Goal: Task Accomplishment & Management: Complete application form

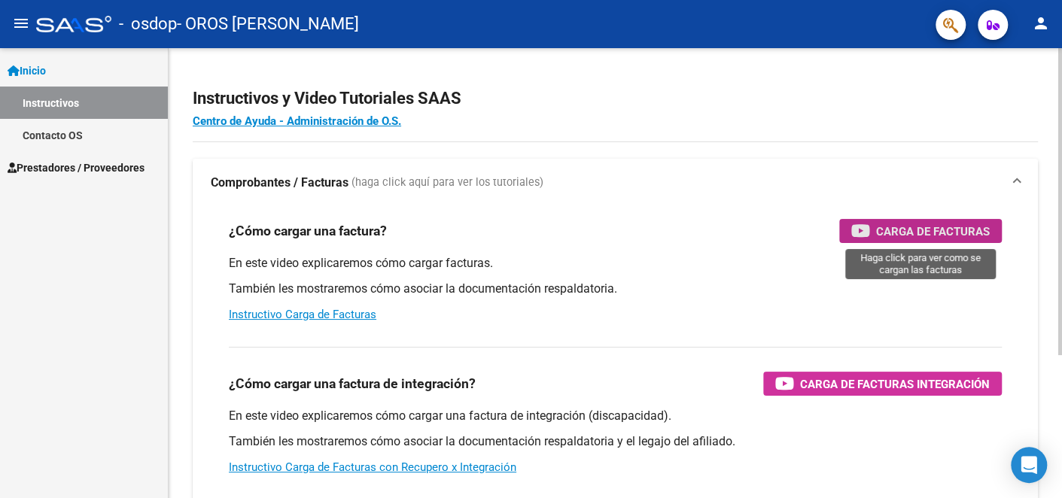
click at [940, 225] on span "Carga de Facturas" at bounding box center [933, 231] width 114 height 19
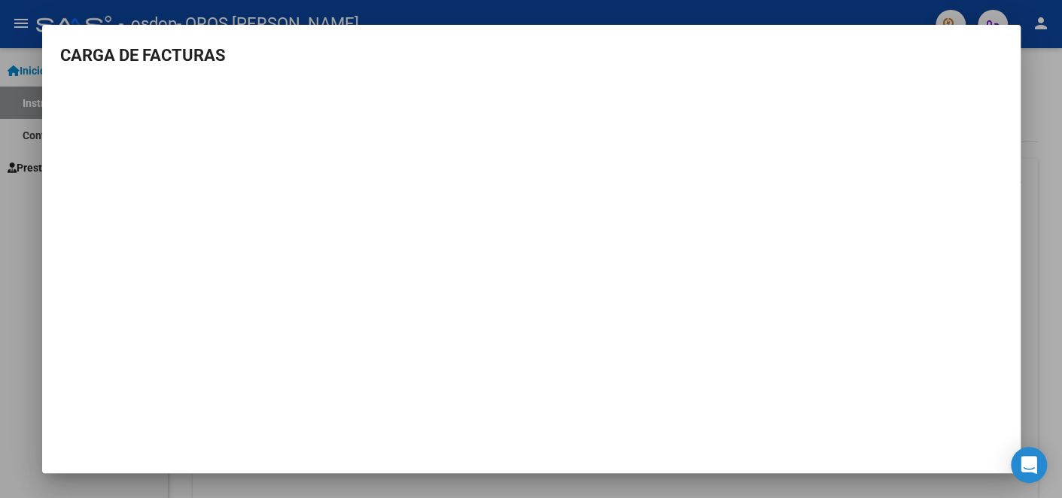
click at [1042, 105] on div at bounding box center [531, 249] width 1062 height 498
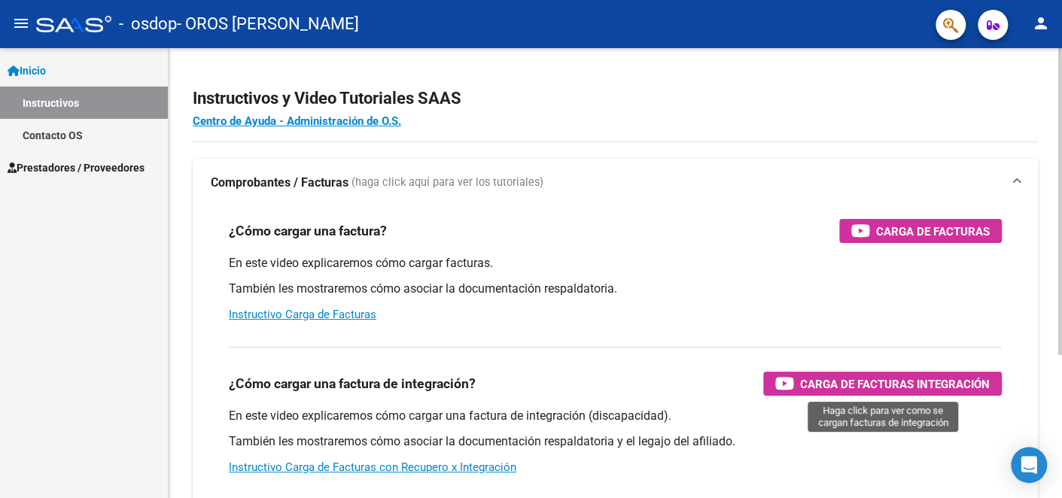
click at [839, 389] on span "Carga de Facturas Integración" at bounding box center [895, 384] width 190 height 19
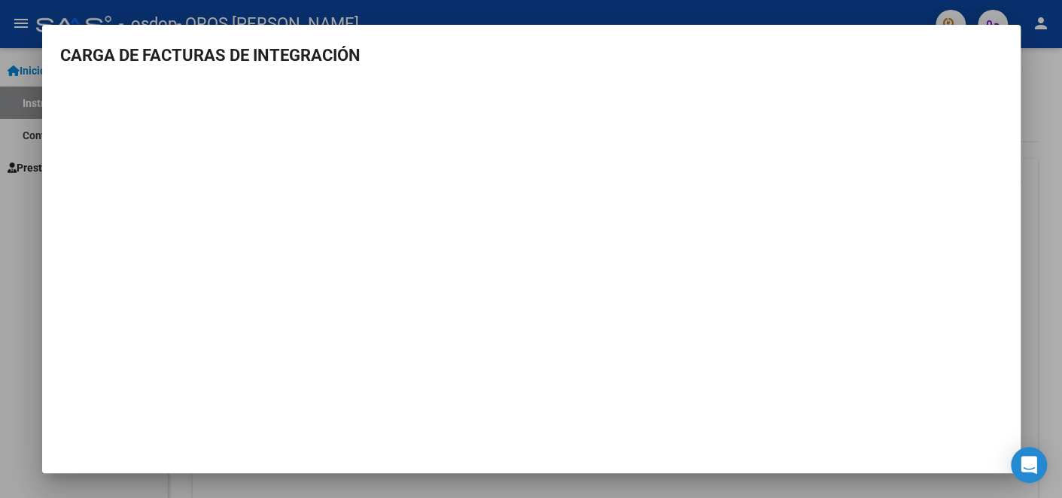
click at [26, 216] on div at bounding box center [531, 249] width 1062 height 498
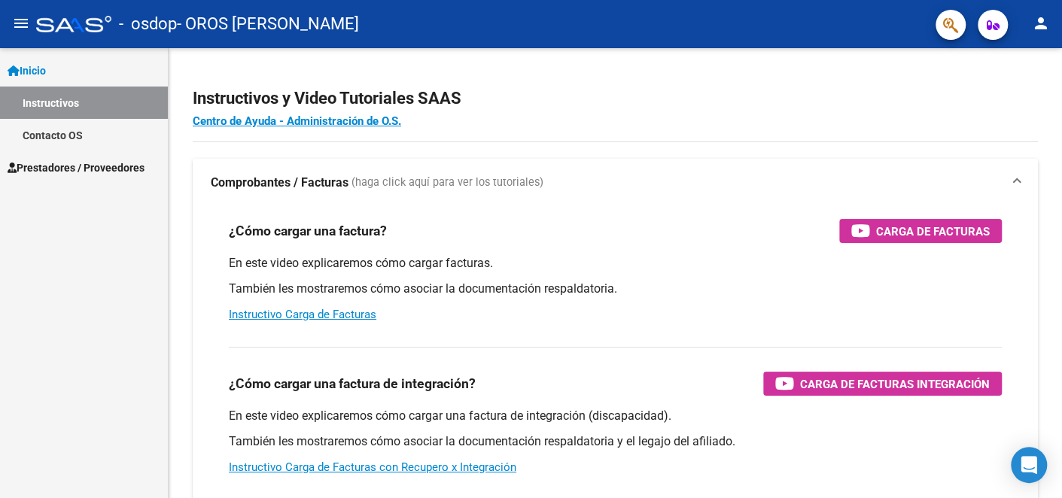
click at [69, 171] on span "Prestadores / Proveedores" at bounding box center [76, 168] width 137 height 17
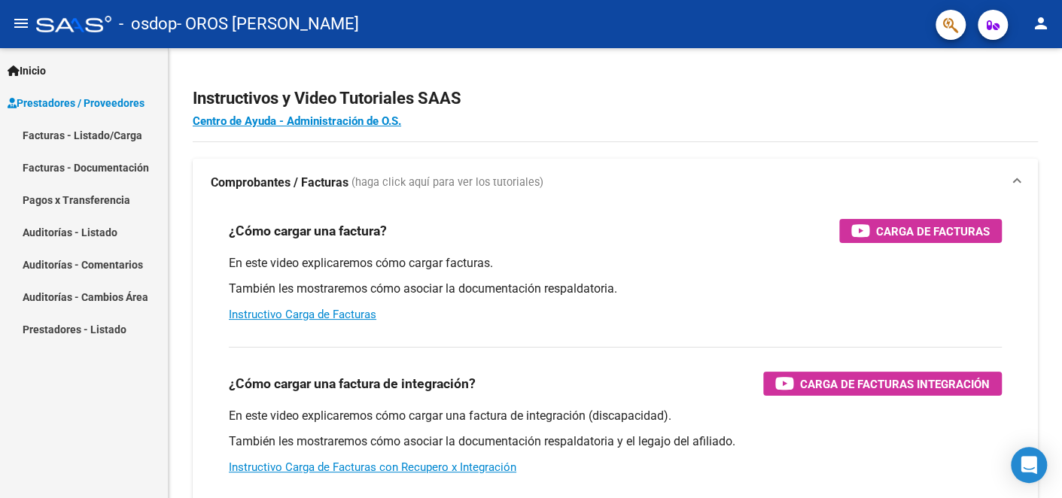
click at [108, 140] on link "Facturas - Listado/Carga" at bounding box center [84, 135] width 168 height 32
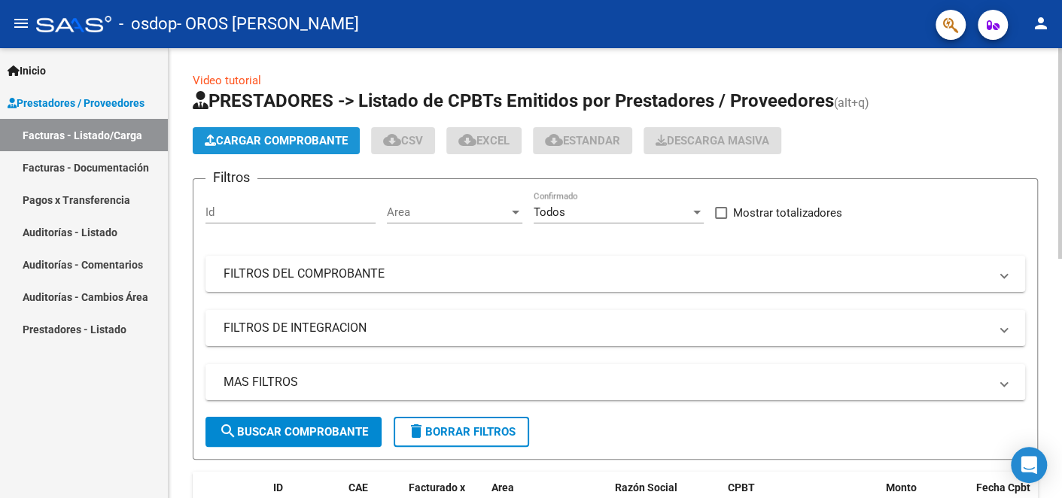
click at [282, 147] on button "Cargar Comprobante" at bounding box center [276, 140] width 167 height 27
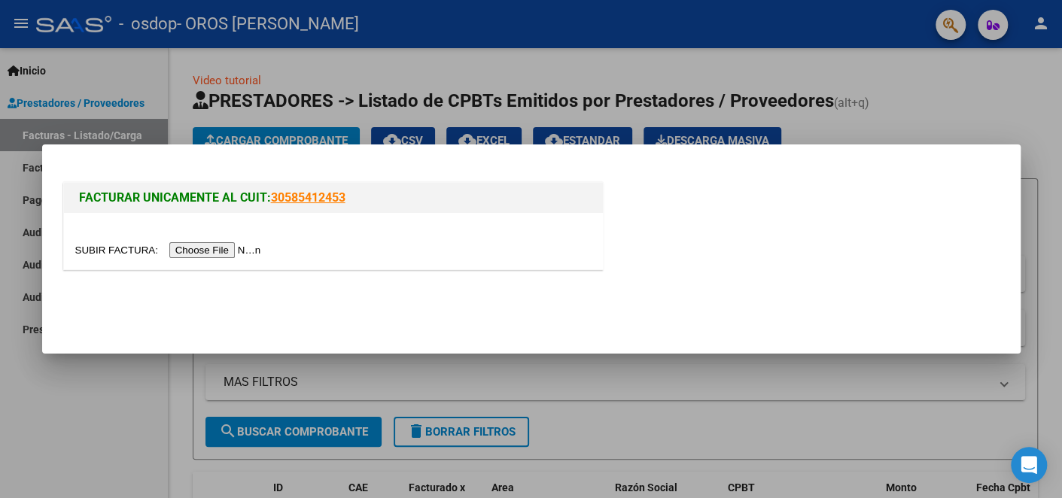
click at [203, 246] on input "file" at bounding box center [170, 250] width 190 height 16
click at [236, 250] on input "file" at bounding box center [170, 250] width 190 height 16
click at [240, 251] on input "file" at bounding box center [170, 250] width 190 height 16
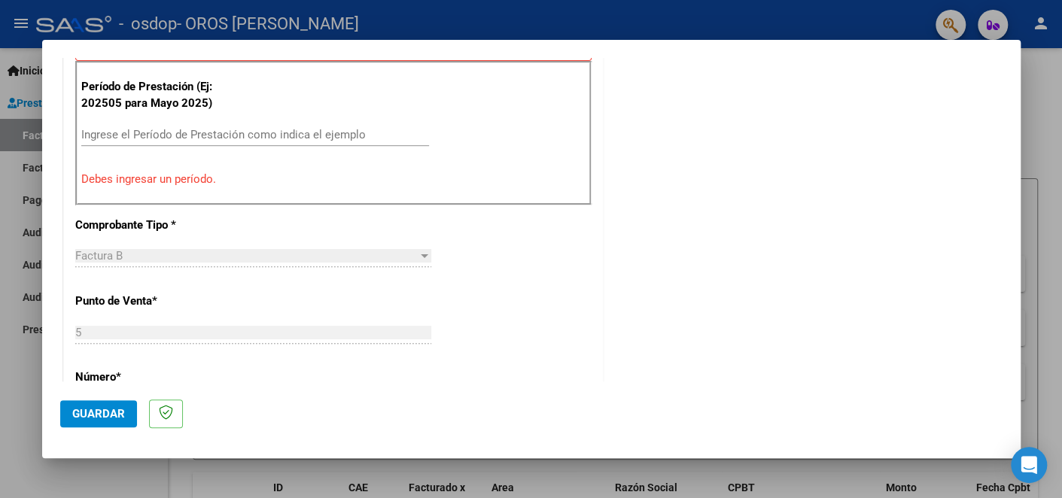
scroll to position [331, 0]
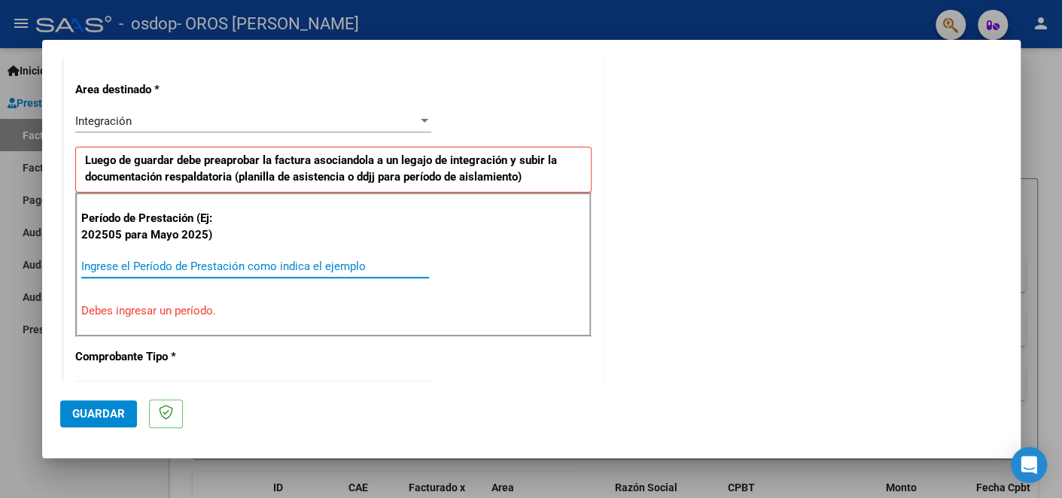
click at [172, 264] on input "Ingrese el Período de Prestación como indica el ejemplo" at bounding box center [255, 267] width 348 height 14
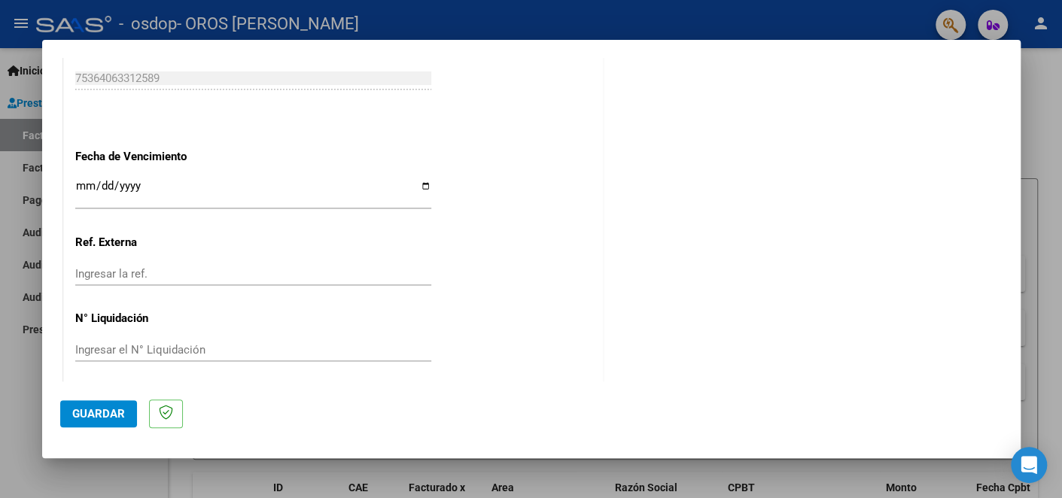
scroll to position [998, 0]
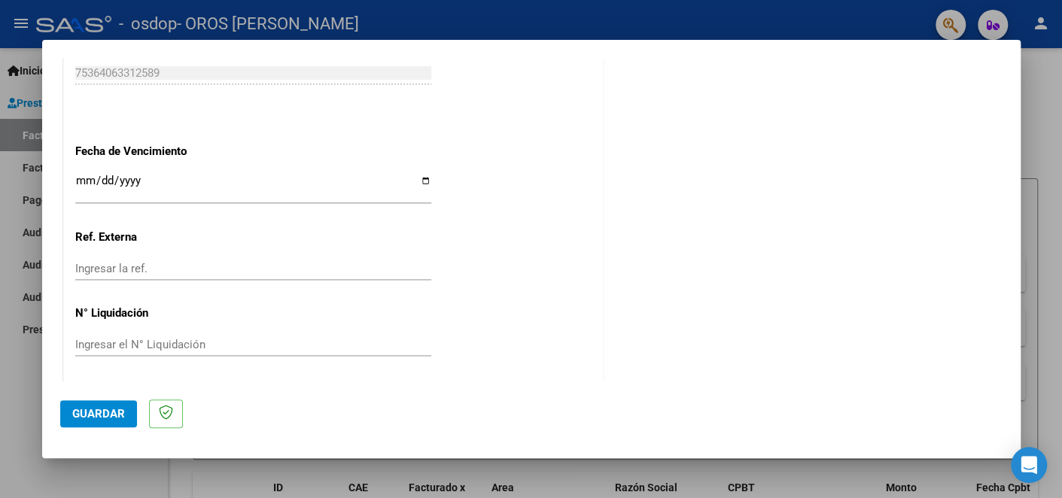
type input "202508"
click at [415, 181] on input "Ingresar la fecha" at bounding box center [253, 187] width 356 height 24
type input "2025-09-15"
click at [121, 411] on span "Guardar" at bounding box center [98, 414] width 53 height 14
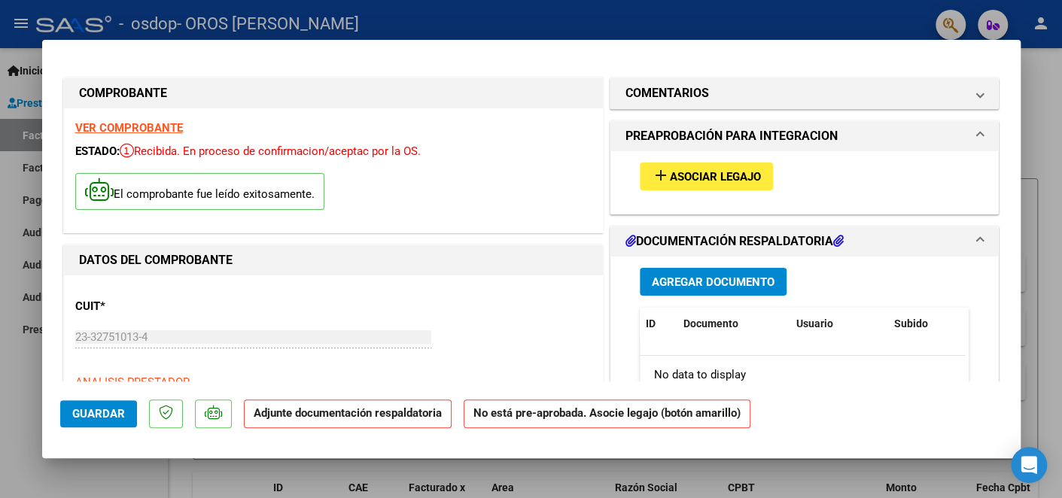
click at [705, 171] on span "Asociar Legajo" at bounding box center [715, 177] width 91 height 14
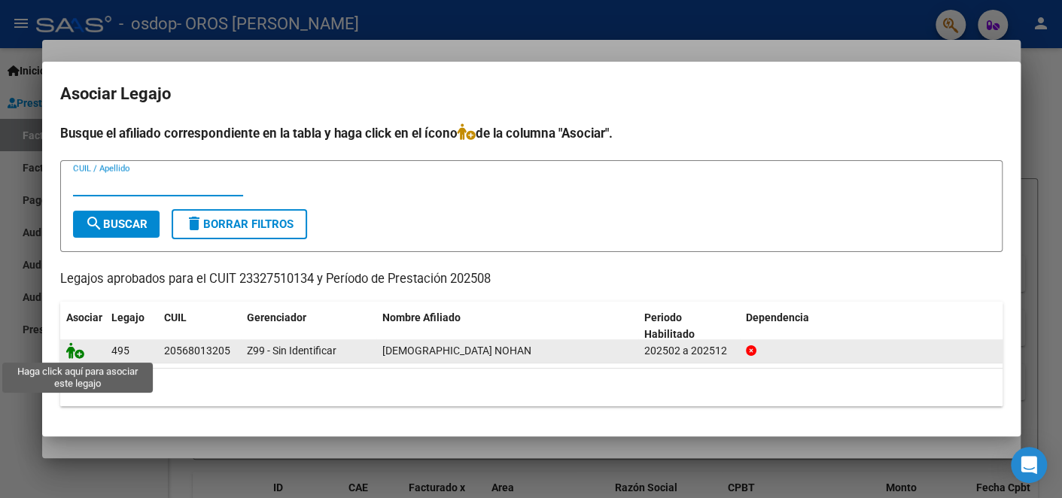
click at [76, 349] on icon at bounding box center [75, 351] width 18 height 17
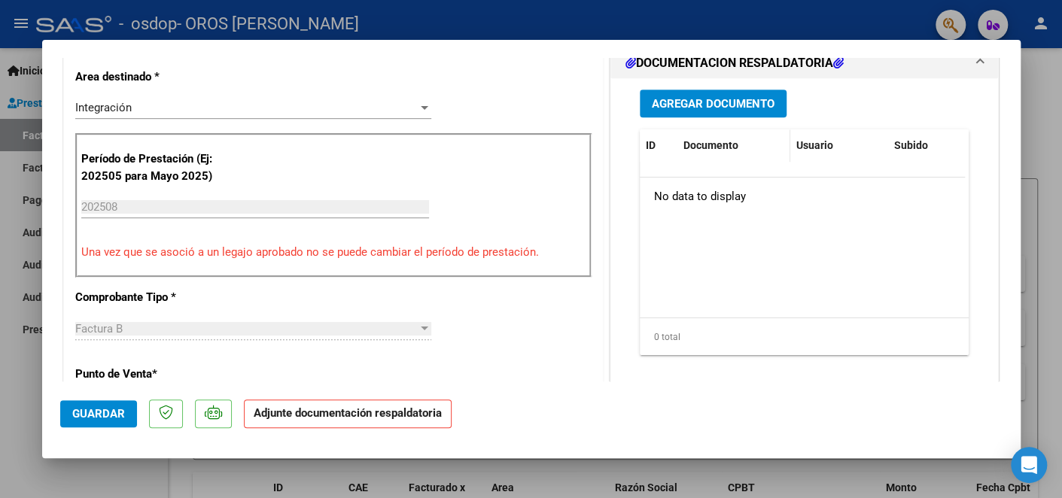
scroll to position [376, 0]
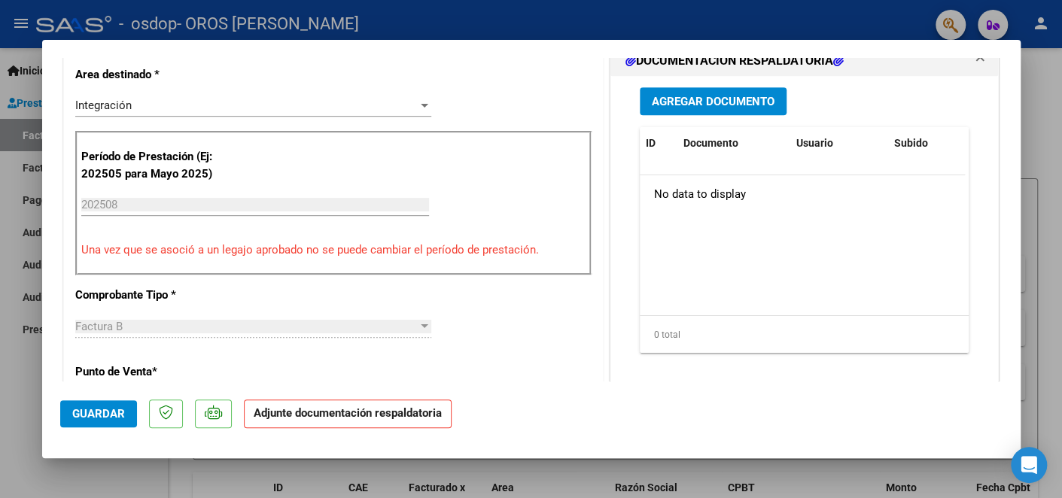
click at [681, 95] on span "Agregar Documento" at bounding box center [713, 102] width 123 height 14
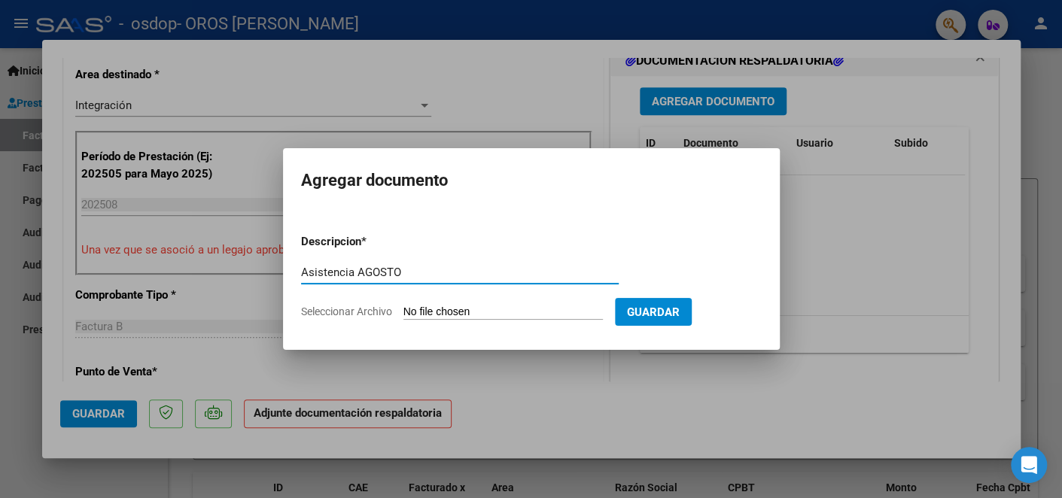
type input "Asistencia AGOSTO"
click at [568, 310] on input "Seleccionar Archivo" at bounding box center [504, 313] width 200 height 14
type input "C:\fakepath\Asistencia Cluchinsky Agosto .pdf"
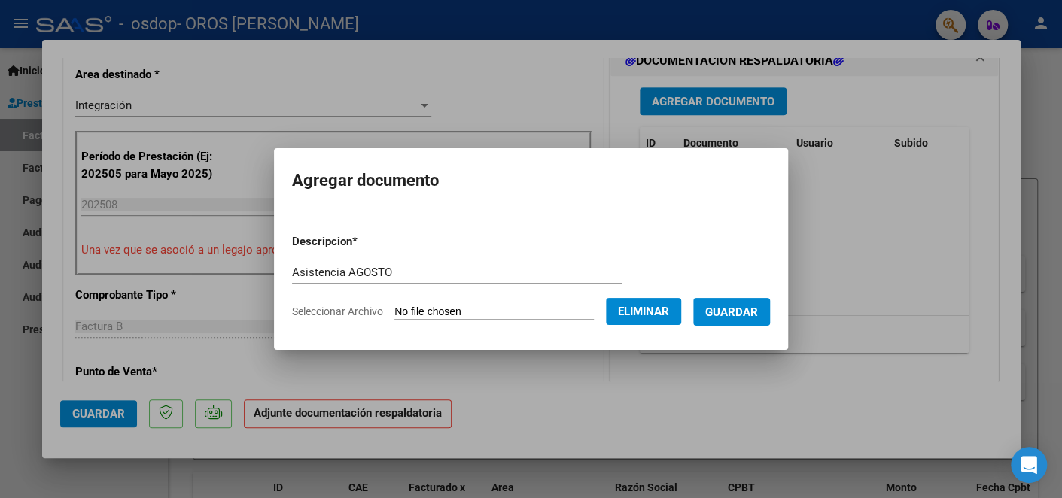
click at [758, 310] on span "Guardar" at bounding box center [731, 313] width 53 height 14
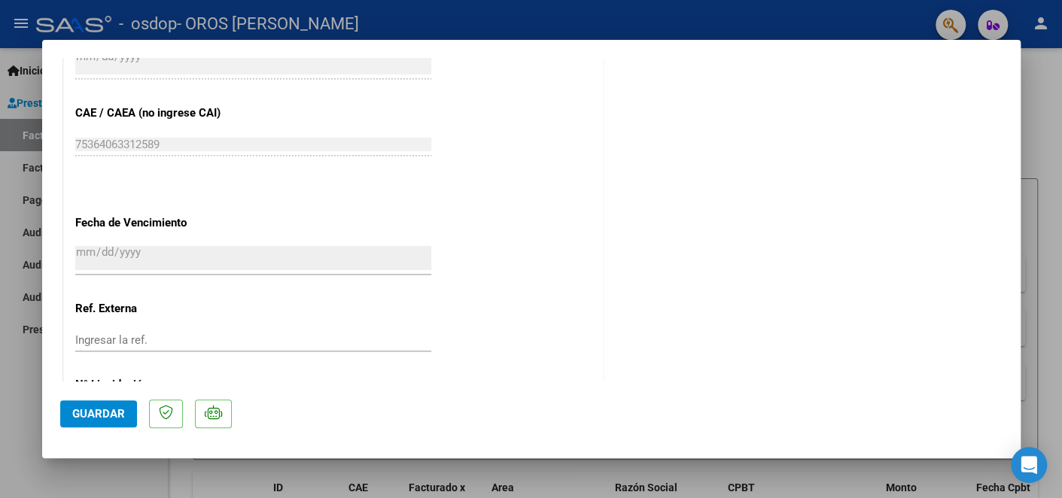
scroll to position [1020, 0]
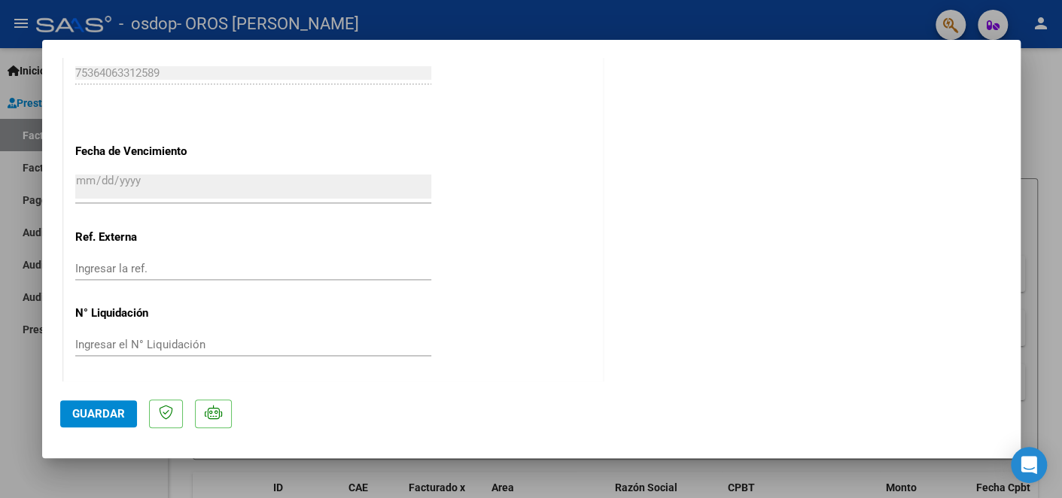
click at [96, 416] on span "Guardar" at bounding box center [98, 414] width 53 height 14
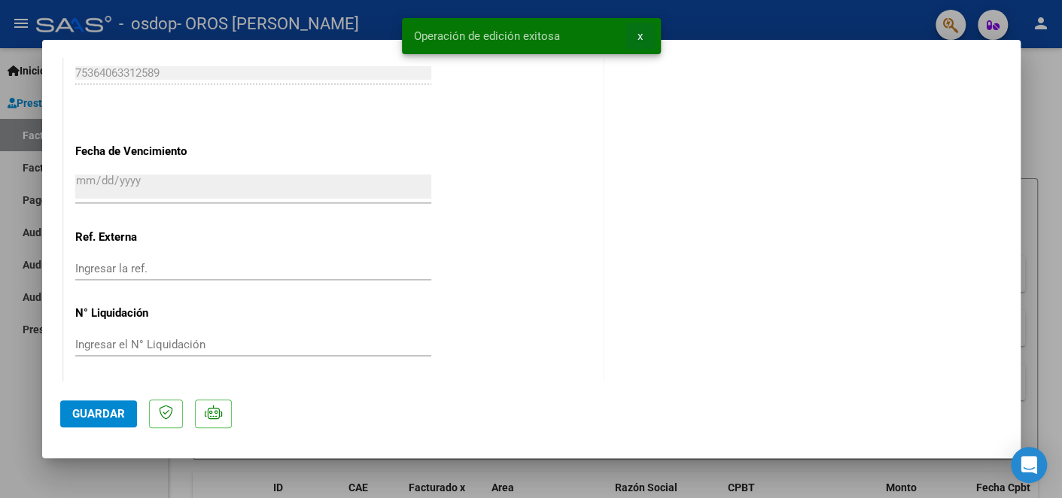
click at [641, 38] on span "x" at bounding box center [640, 36] width 5 height 14
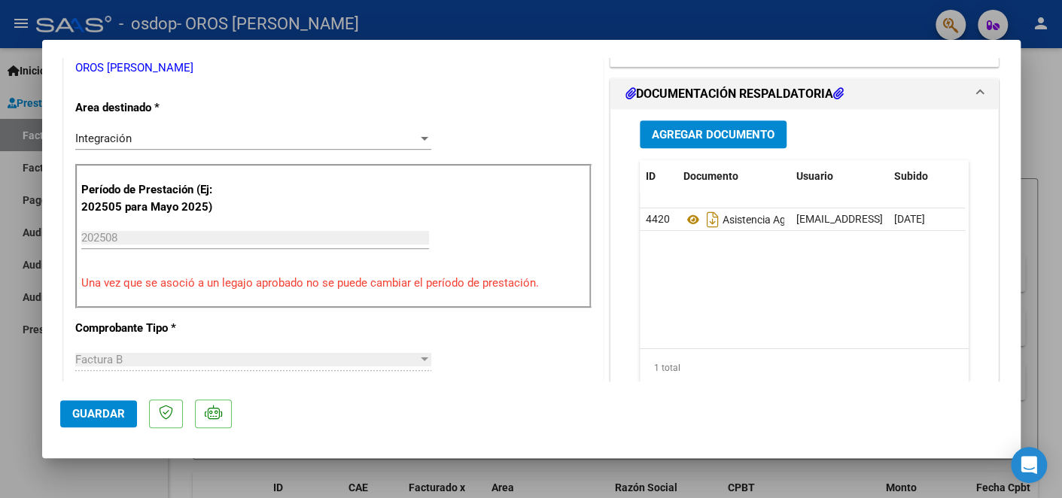
scroll to position [0, 0]
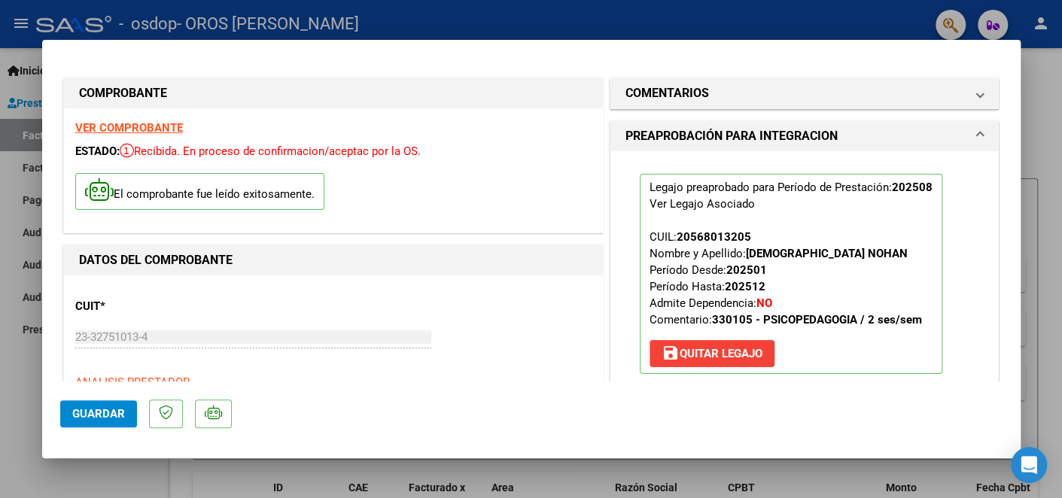
click at [1050, 122] on div at bounding box center [531, 249] width 1062 height 498
type input "$ 0,00"
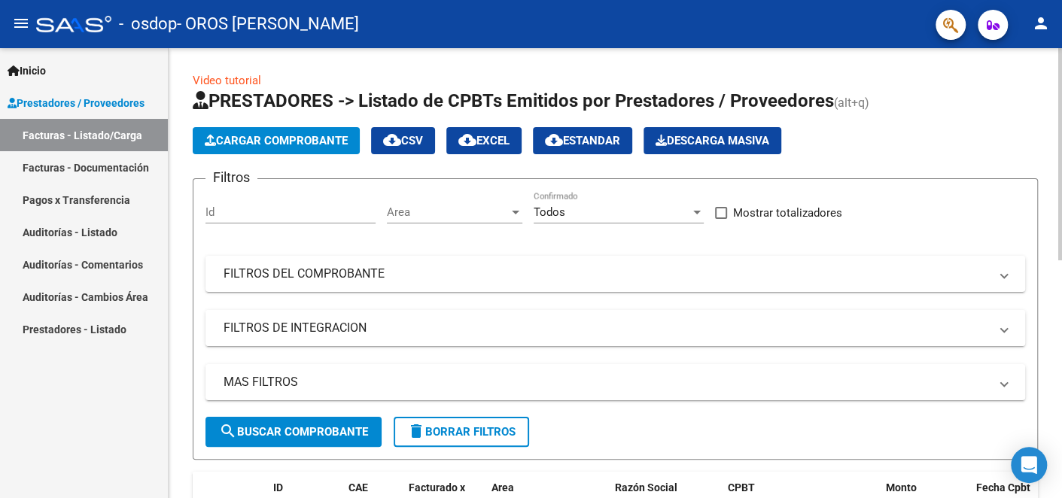
scroll to position [300, 0]
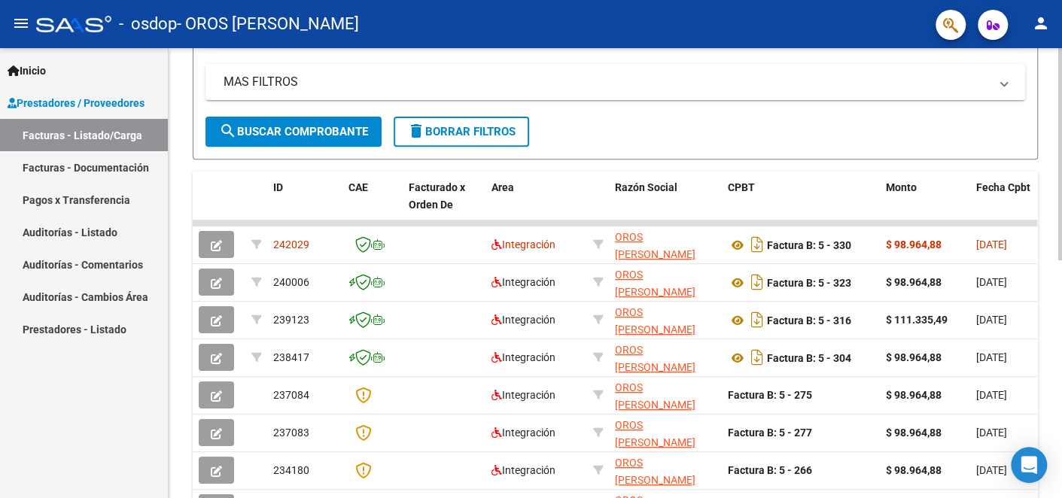
click at [699, 124] on form "Filtros Id Area Area Todos Confirmado Mostrar totalizadores FILTROS DEL COMPROB…" at bounding box center [615, 19] width 845 height 282
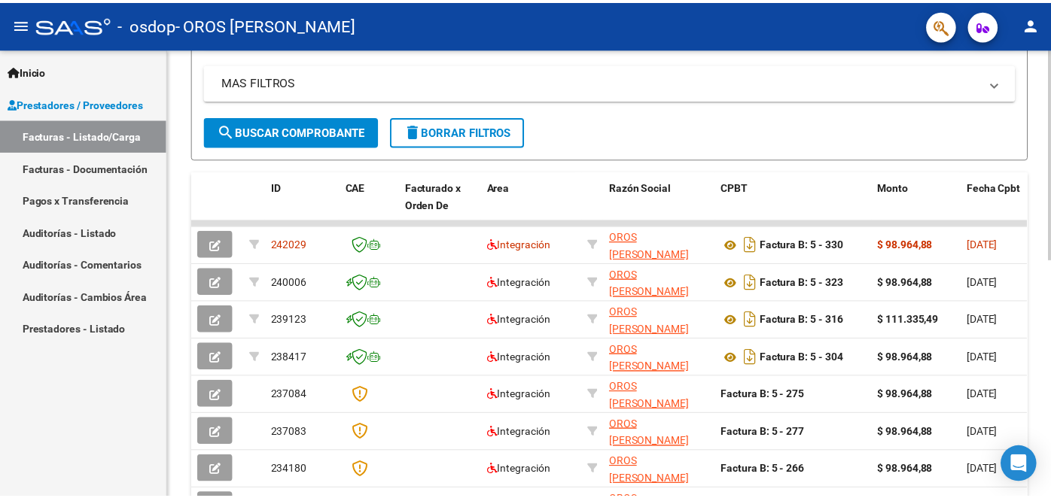
scroll to position [0, 0]
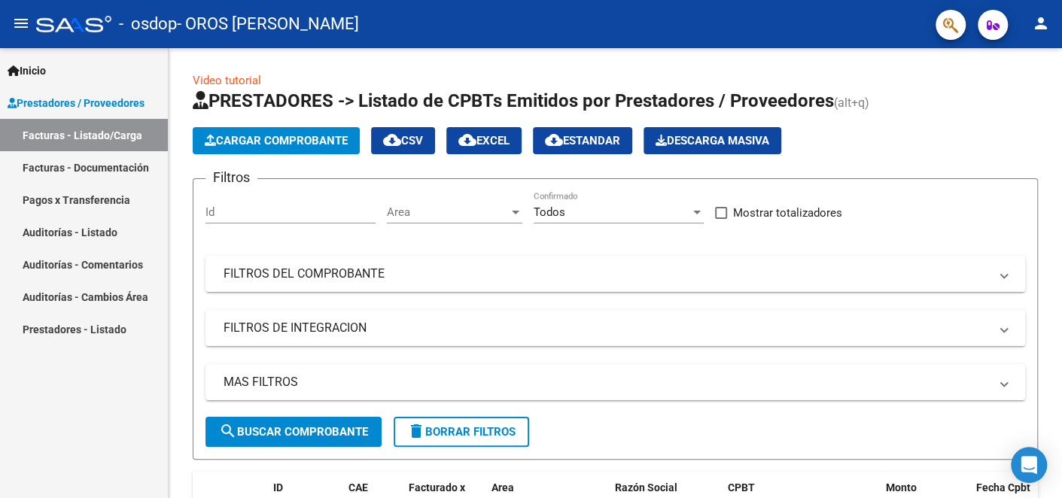
click at [70, 98] on span "Prestadores / Proveedores" at bounding box center [76, 103] width 137 height 17
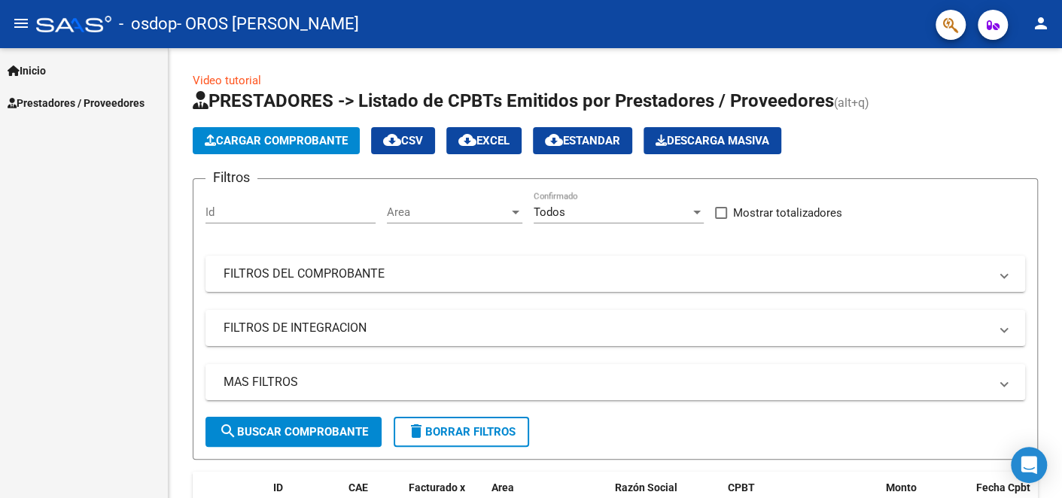
click at [1035, 27] on mat-icon "person" at bounding box center [1041, 23] width 18 height 18
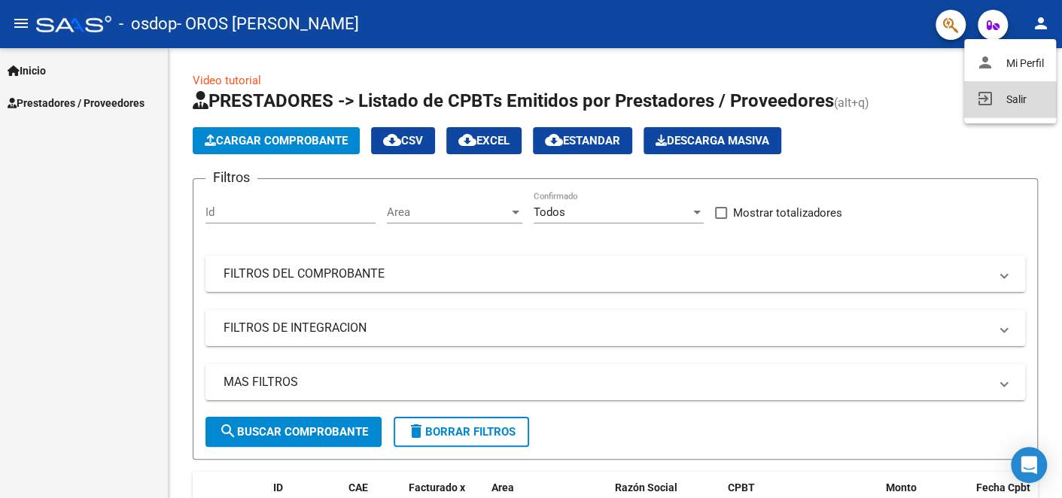
click at [1026, 96] on button "exit_to_app Salir" at bounding box center [1010, 99] width 92 height 36
